Goal: Task Accomplishment & Management: Manage account settings

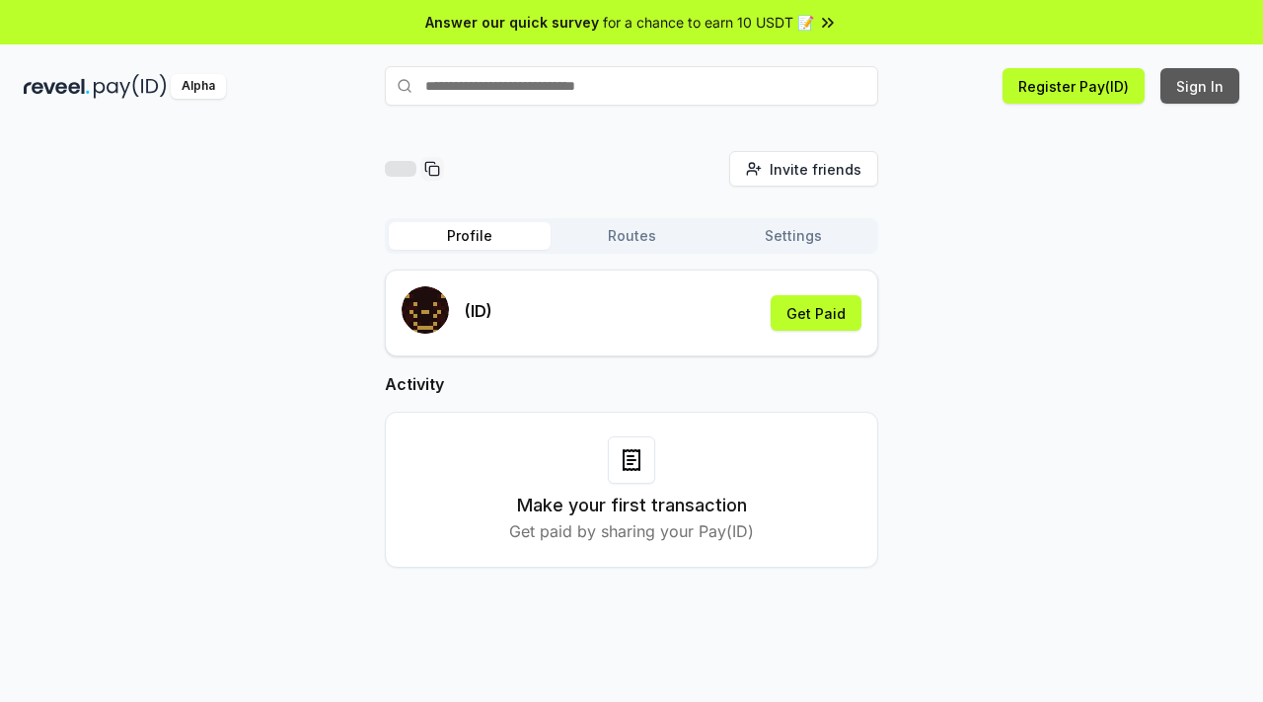
click at [1214, 82] on button "Sign In" at bounding box center [1200, 86] width 79 height 36
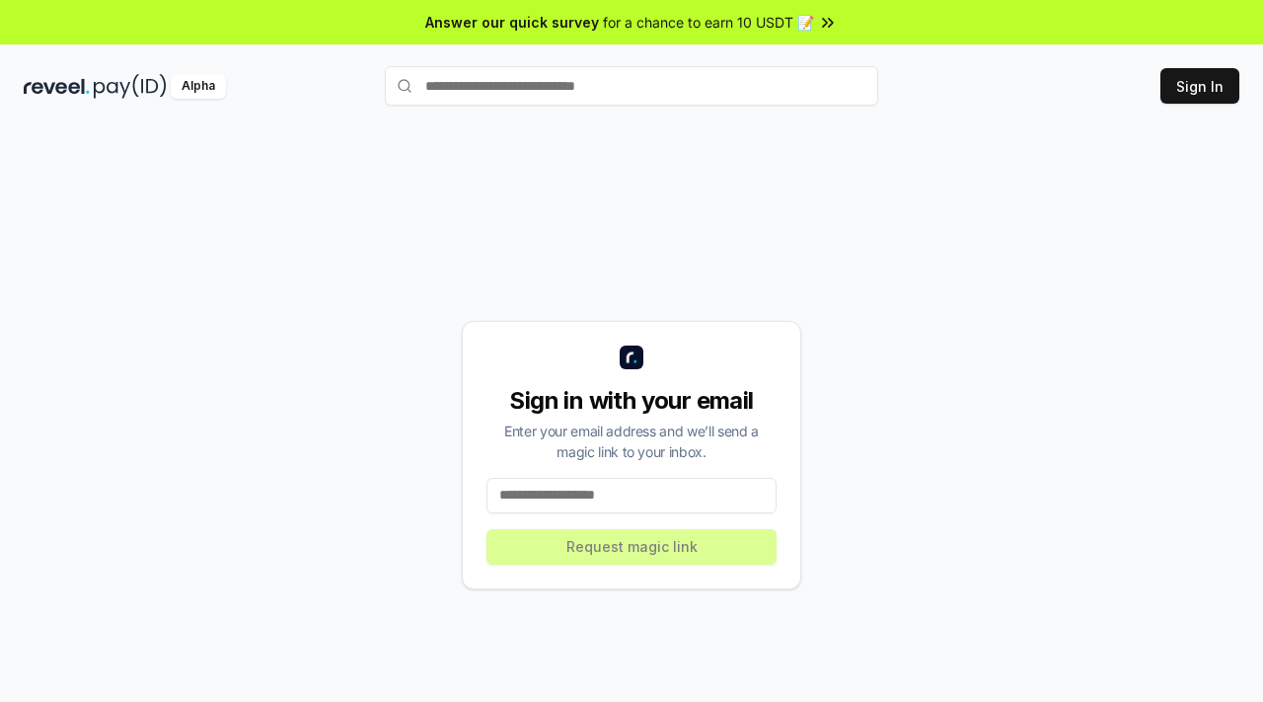
click at [598, 500] on input at bounding box center [632, 496] width 290 height 36
click at [414, 600] on div "Sign in with your email Enter your email address and we’ll send a magic link to…" at bounding box center [632, 454] width 1216 height 607
click at [597, 494] on input at bounding box center [632, 496] width 290 height 36
paste input "**********"
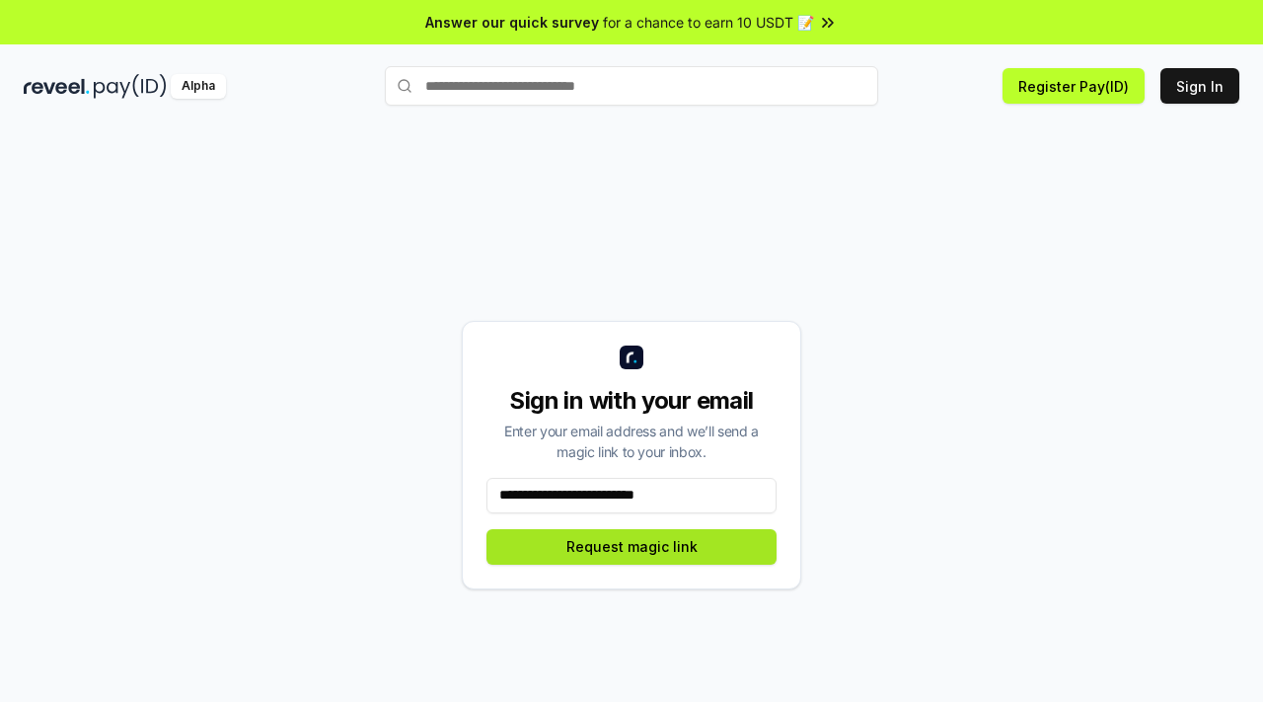
type input "**********"
click at [599, 545] on button "Request magic link" at bounding box center [632, 547] width 290 height 36
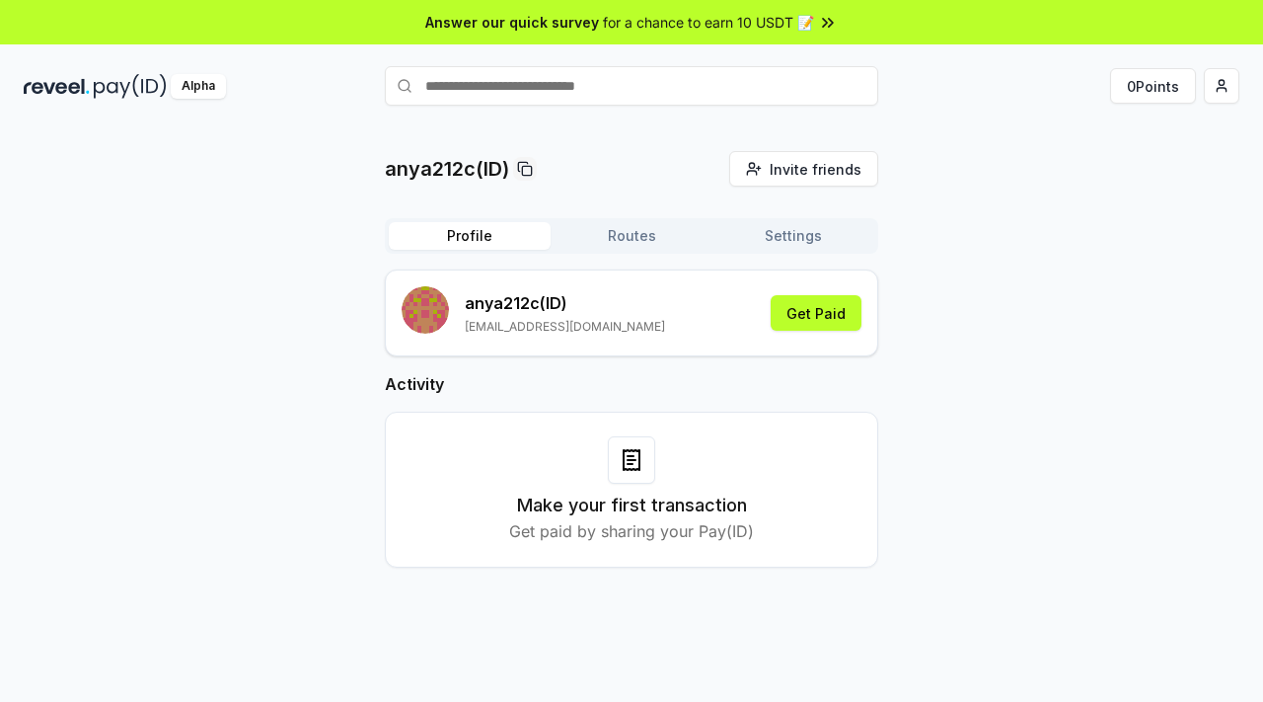
click at [823, 23] on icon at bounding box center [825, 22] width 4 height 8
click at [642, 474] on div at bounding box center [631, 459] width 47 height 47
click at [639, 525] on p "Get paid by sharing your Pay(ID)" at bounding box center [631, 531] width 245 height 24
click at [629, 467] on icon at bounding box center [632, 460] width 24 height 24
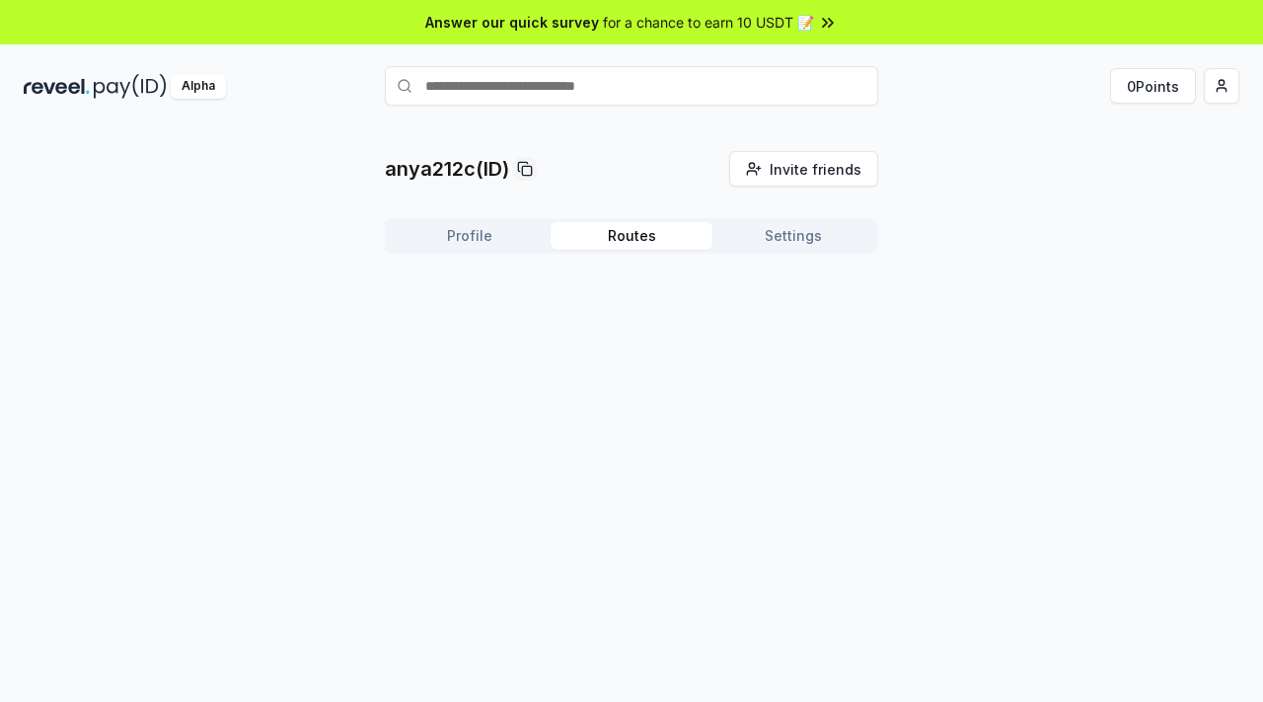
click at [636, 238] on button "Routes" at bounding box center [632, 236] width 162 height 28
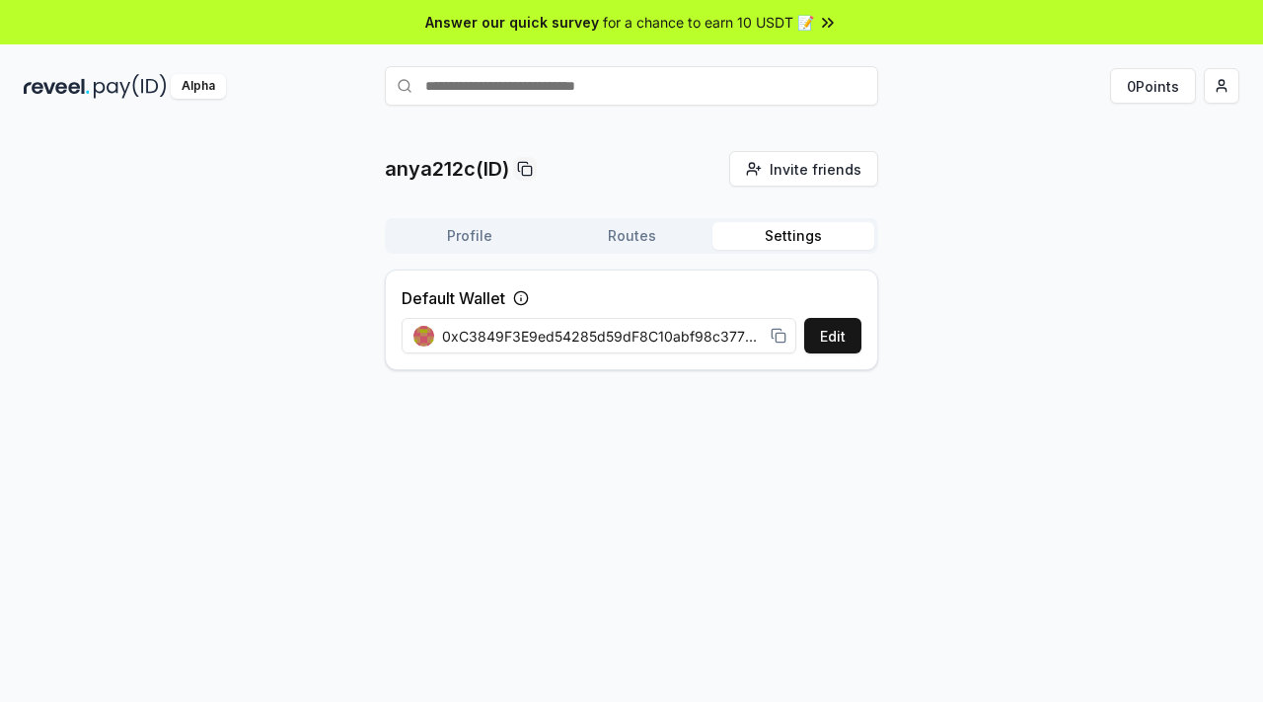
click at [825, 243] on button "Settings" at bounding box center [794, 236] width 162 height 28
click at [676, 339] on span "0xC3849F3E9ed54285d59dF8C10abf98c37786dB7C" at bounding box center [602, 336] width 321 height 21
drag, startPoint x: 701, startPoint y: 334, endPoint x: 725, endPoint y: 336, distance: 23.8
click at [702, 334] on span "0xC3849F3E9ed54285d59dF8C10abf98c37786dB7C" at bounding box center [602, 336] width 321 height 21
click at [783, 336] on icon at bounding box center [779, 336] width 16 height 16
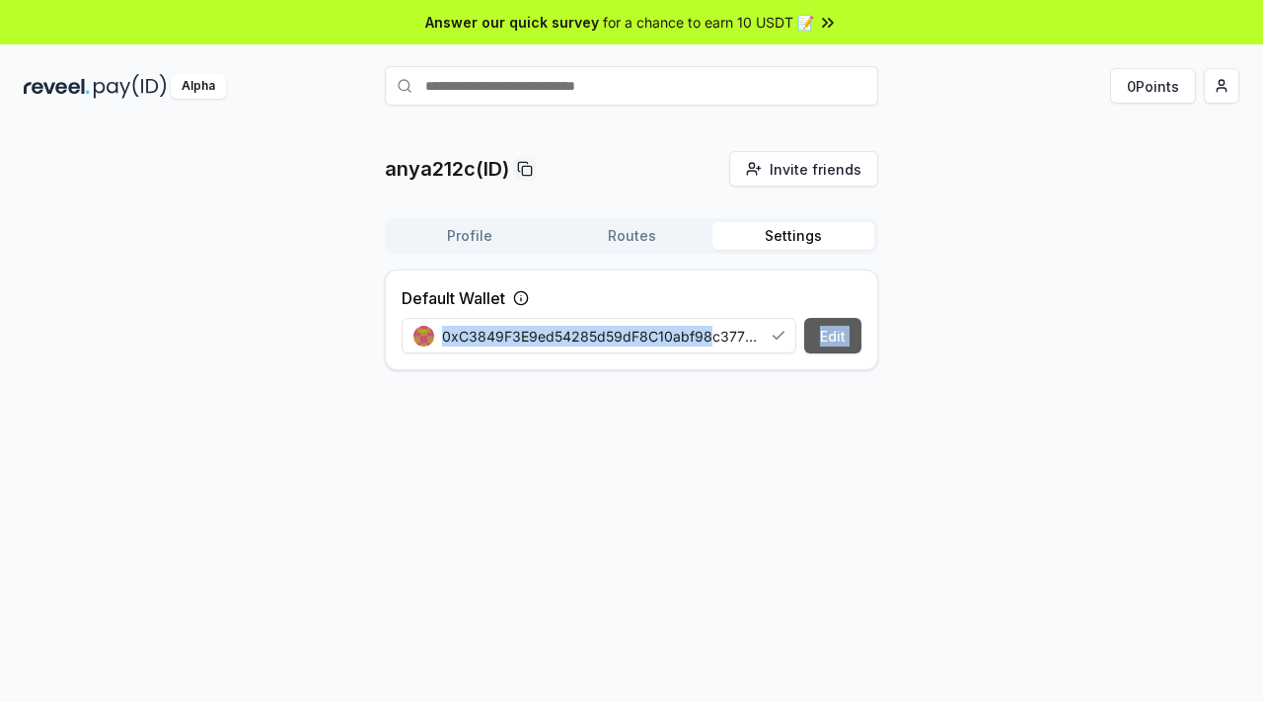
drag, startPoint x: 710, startPoint y: 344, endPoint x: 820, endPoint y: 328, distance: 111.7
click at [820, 328] on div "Edit 0xC3849F3E9ed54285d59dF8C10abf98c37786dB7C" at bounding box center [632, 336] width 460 height 36
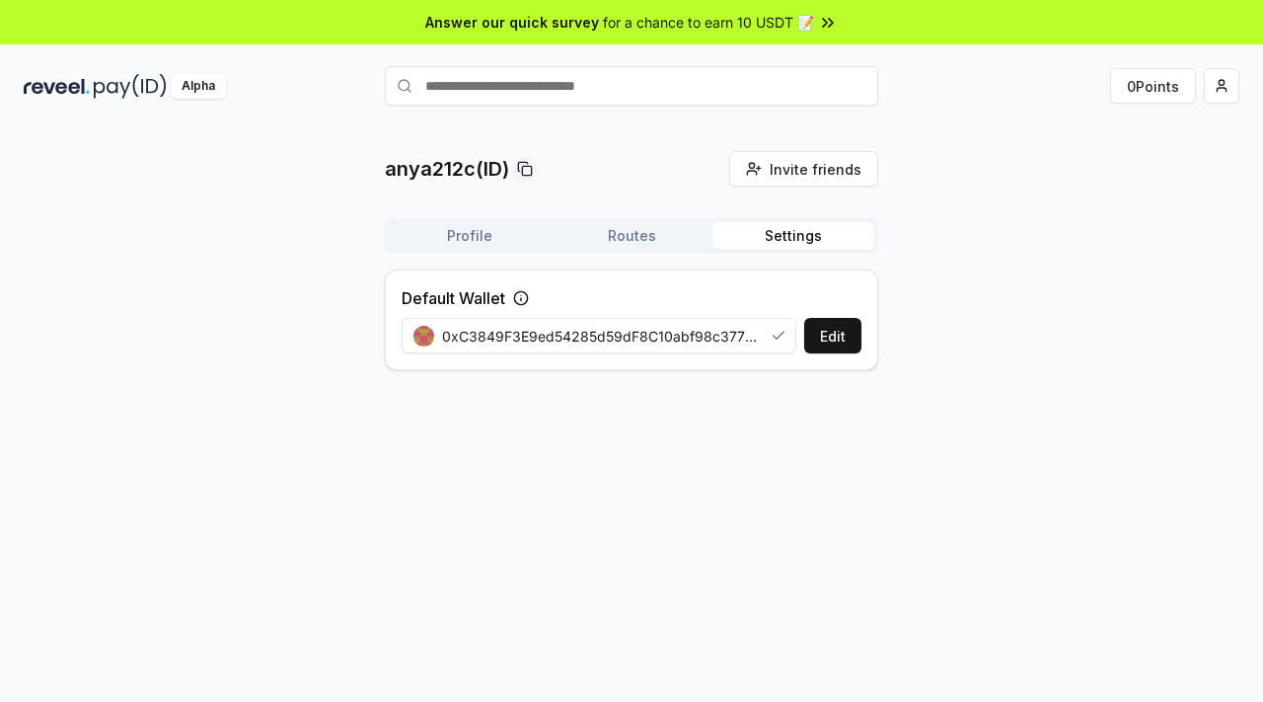
click at [709, 274] on div "Default Wallet Edit 0xC3849F3E9ed54285d59dF8C10abf98c37786dB7C" at bounding box center [632, 319] width 494 height 101
click at [641, 236] on button "Routes" at bounding box center [632, 236] width 162 height 28
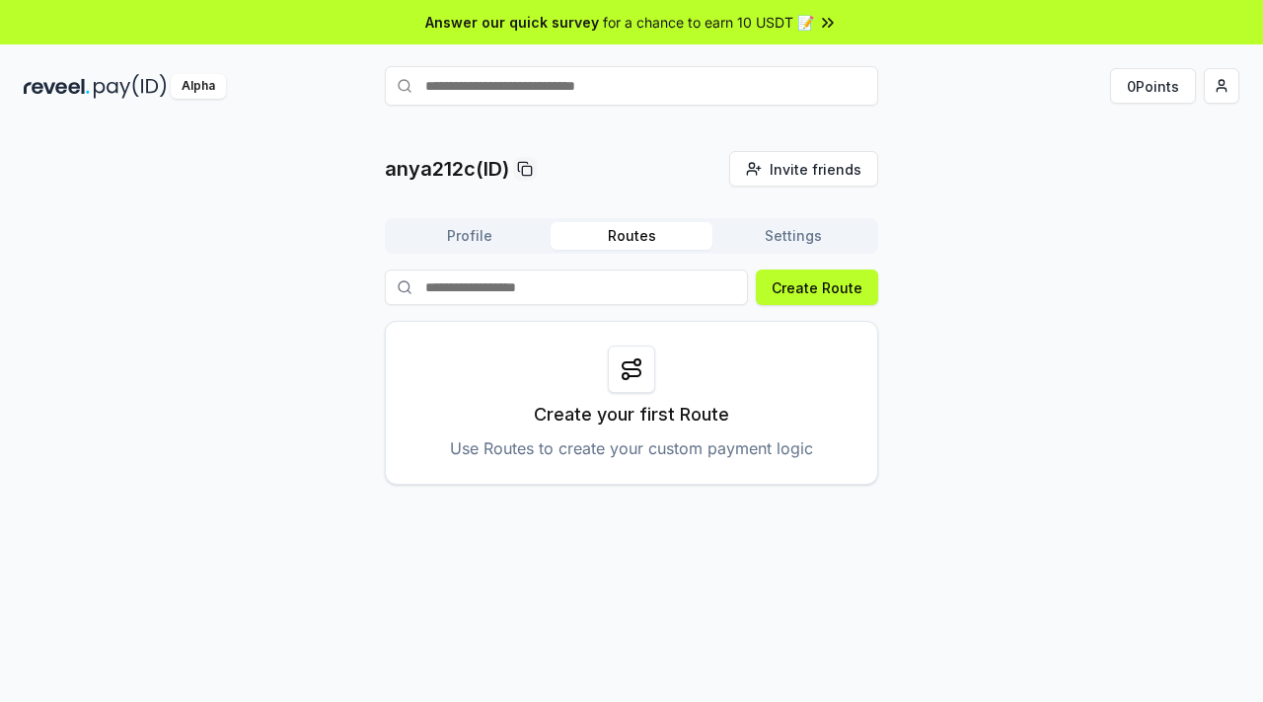
click at [643, 375] on icon at bounding box center [632, 369] width 24 height 24
click at [615, 367] on div at bounding box center [631, 368] width 47 height 47
click at [797, 280] on button "Create Route" at bounding box center [817, 287] width 122 height 36
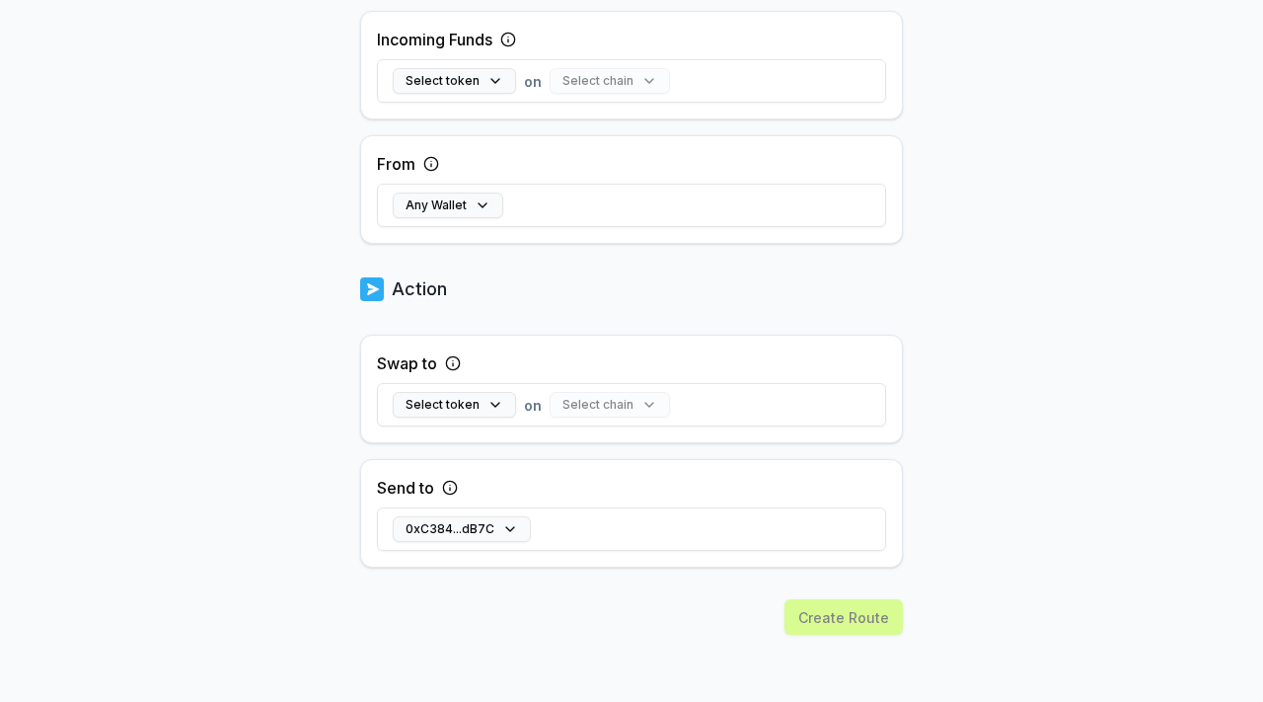
scroll to position [571, 0]
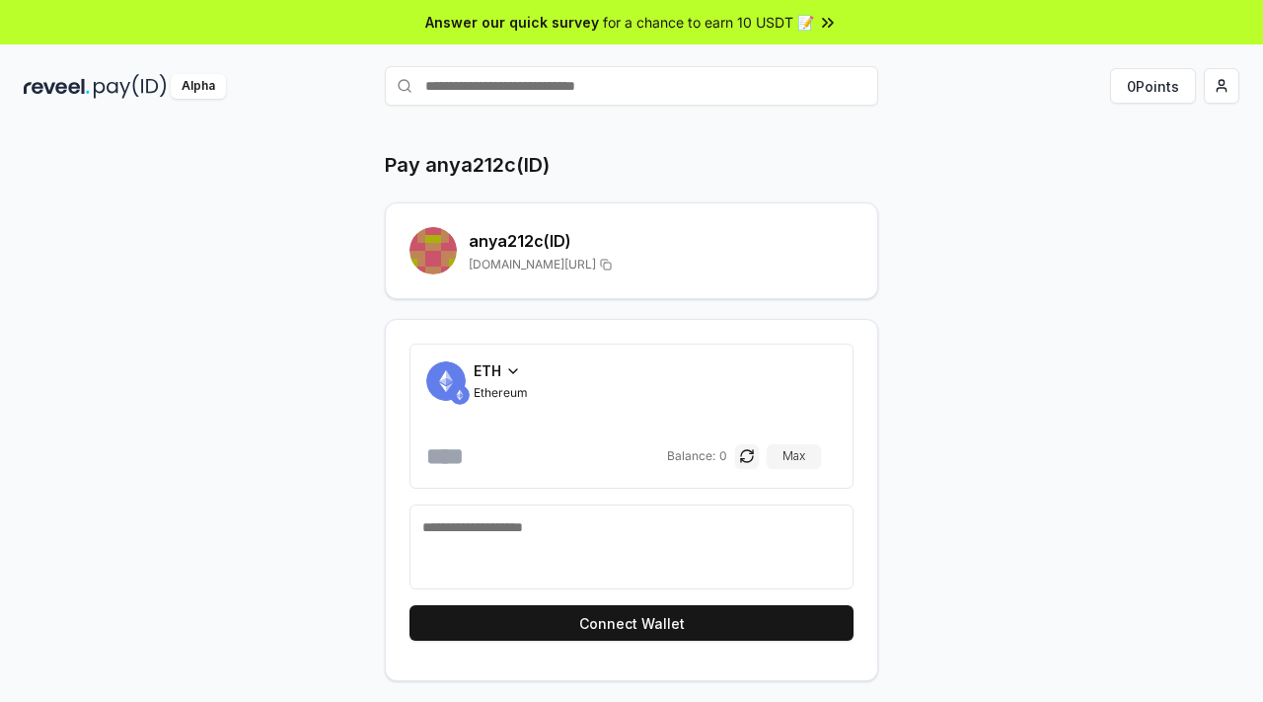
click at [85, 80] on img at bounding box center [57, 86] width 66 height 25
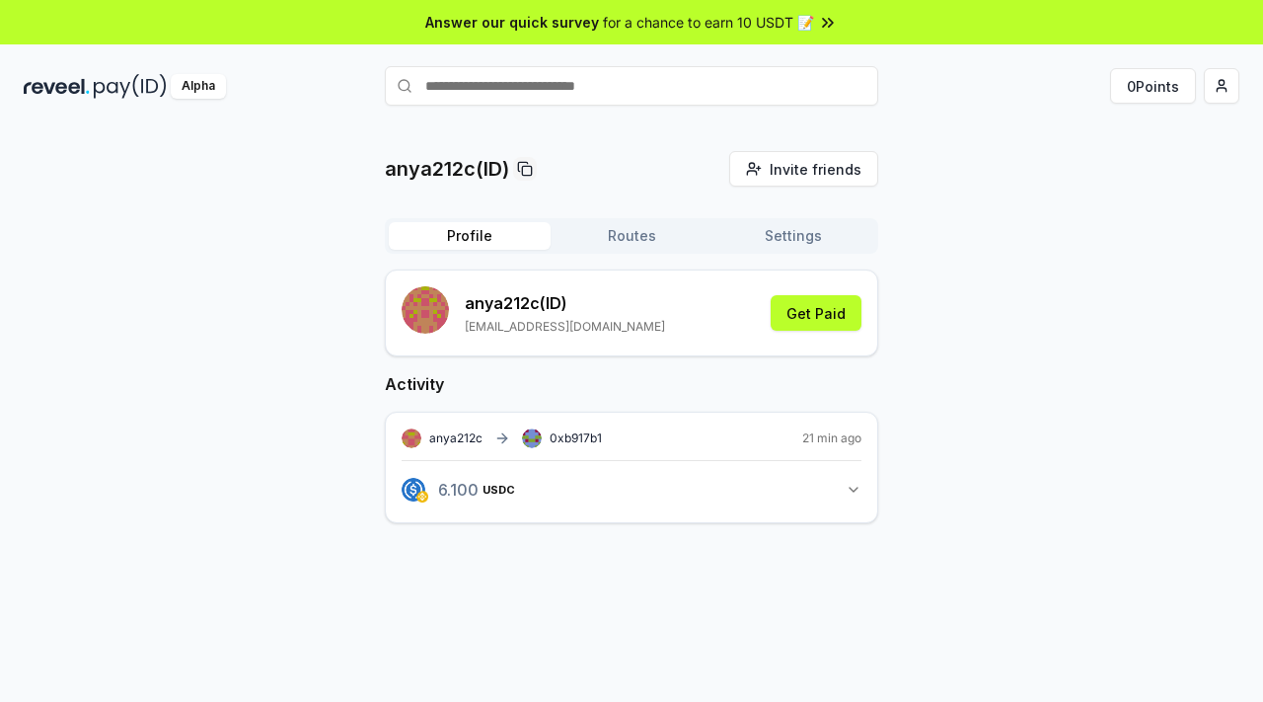
click at [855, 480] on button "6.100 USDC 6.1 USDC" at bounding box center [632, 490] width 460 height 34
